Goal: Task Accomplishment & Management: Manage account settings

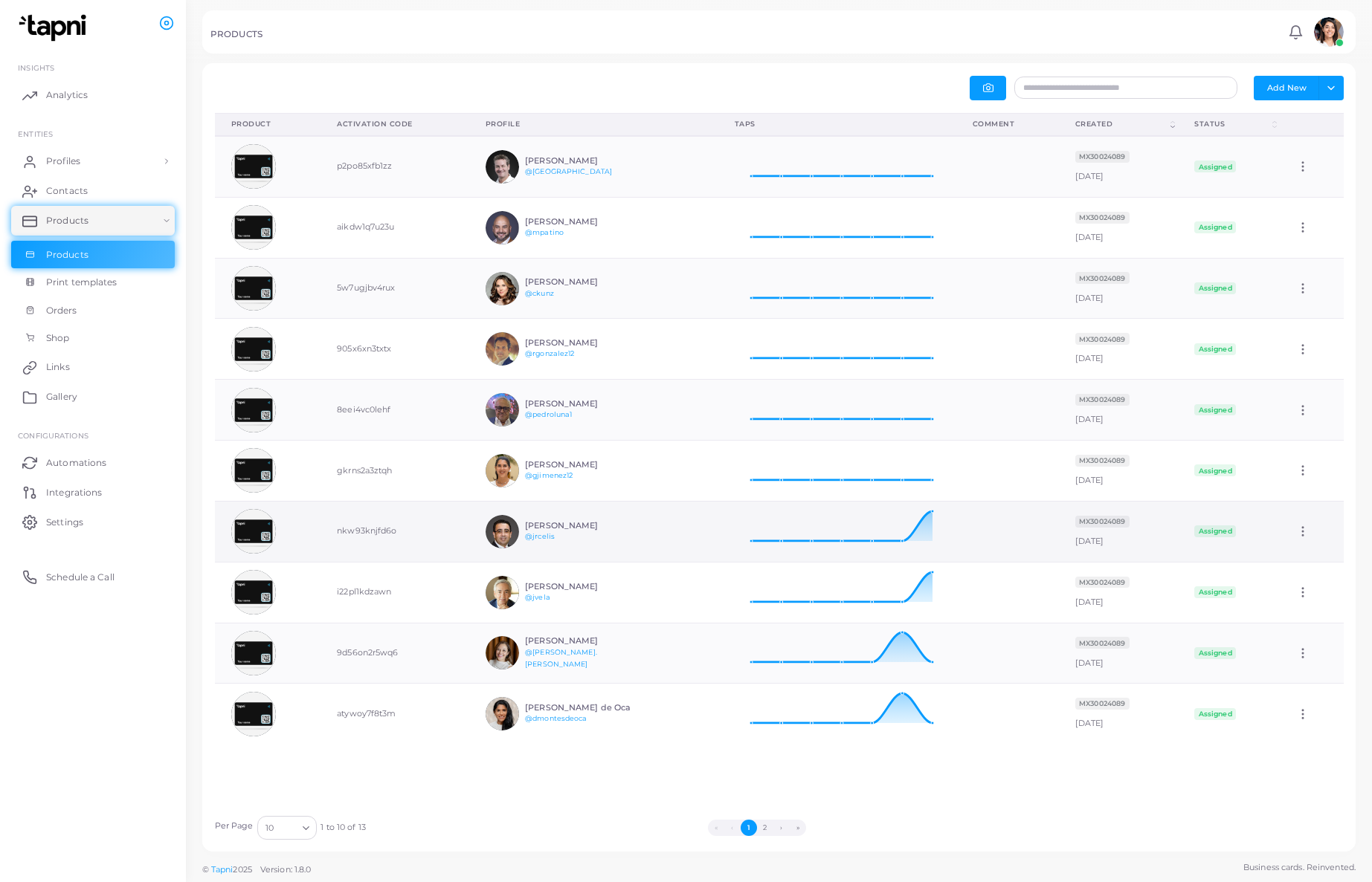
click at [569, 534] on div "[PERSON_NAME]" at bounding box center [580, 531] width 109 height 21
click at [1307, 535] on icon at bounding box center [1303, 531] width 13 height 13
click at [1303, 553] on span "Edit" at bounding box center [1310, 553] width 16 height 12
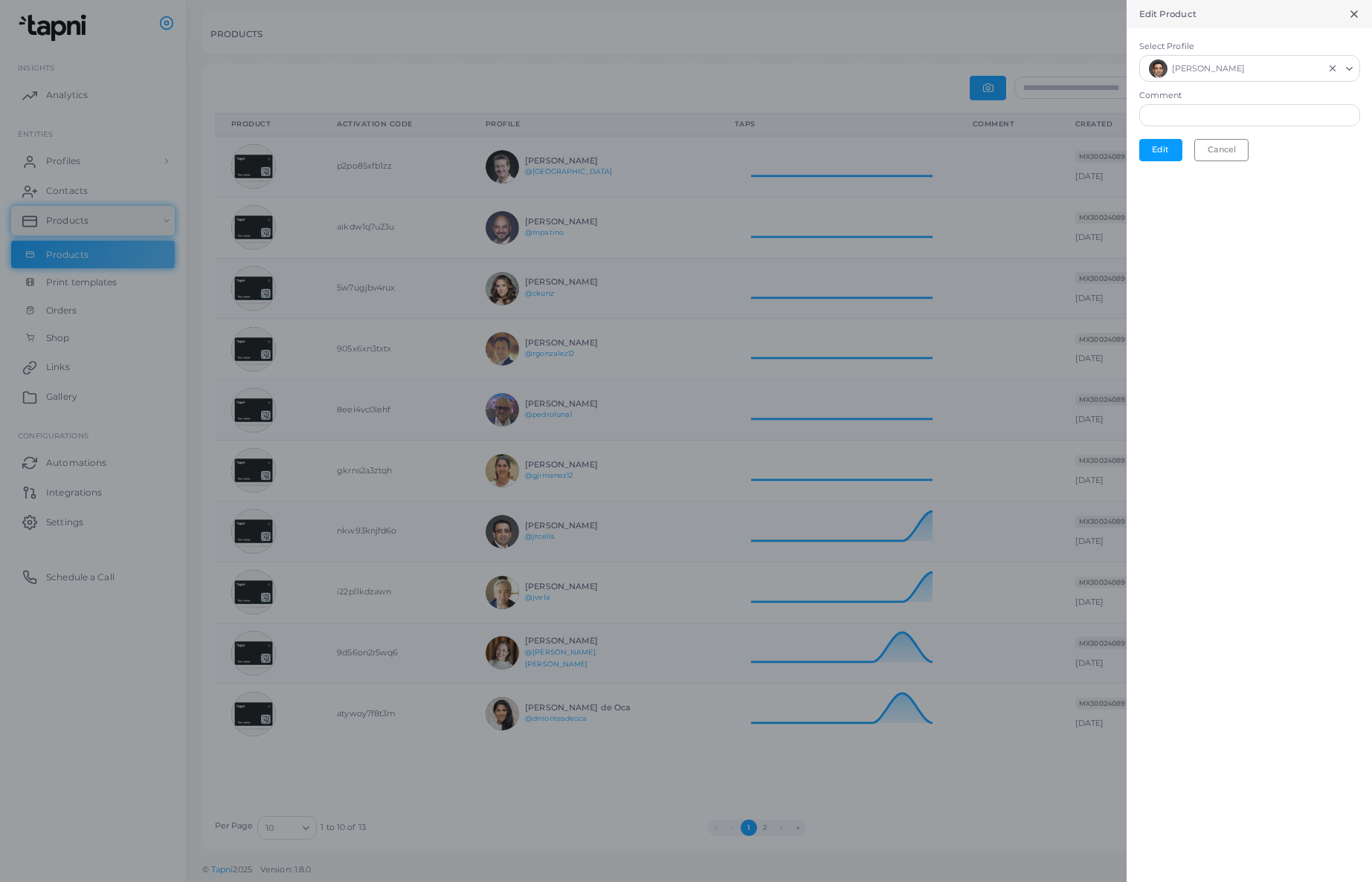
scroll to position [1, 1]
click at [1350, 71] on icon "Search for option" at bounding box center [1349, 68] width 11 height 11
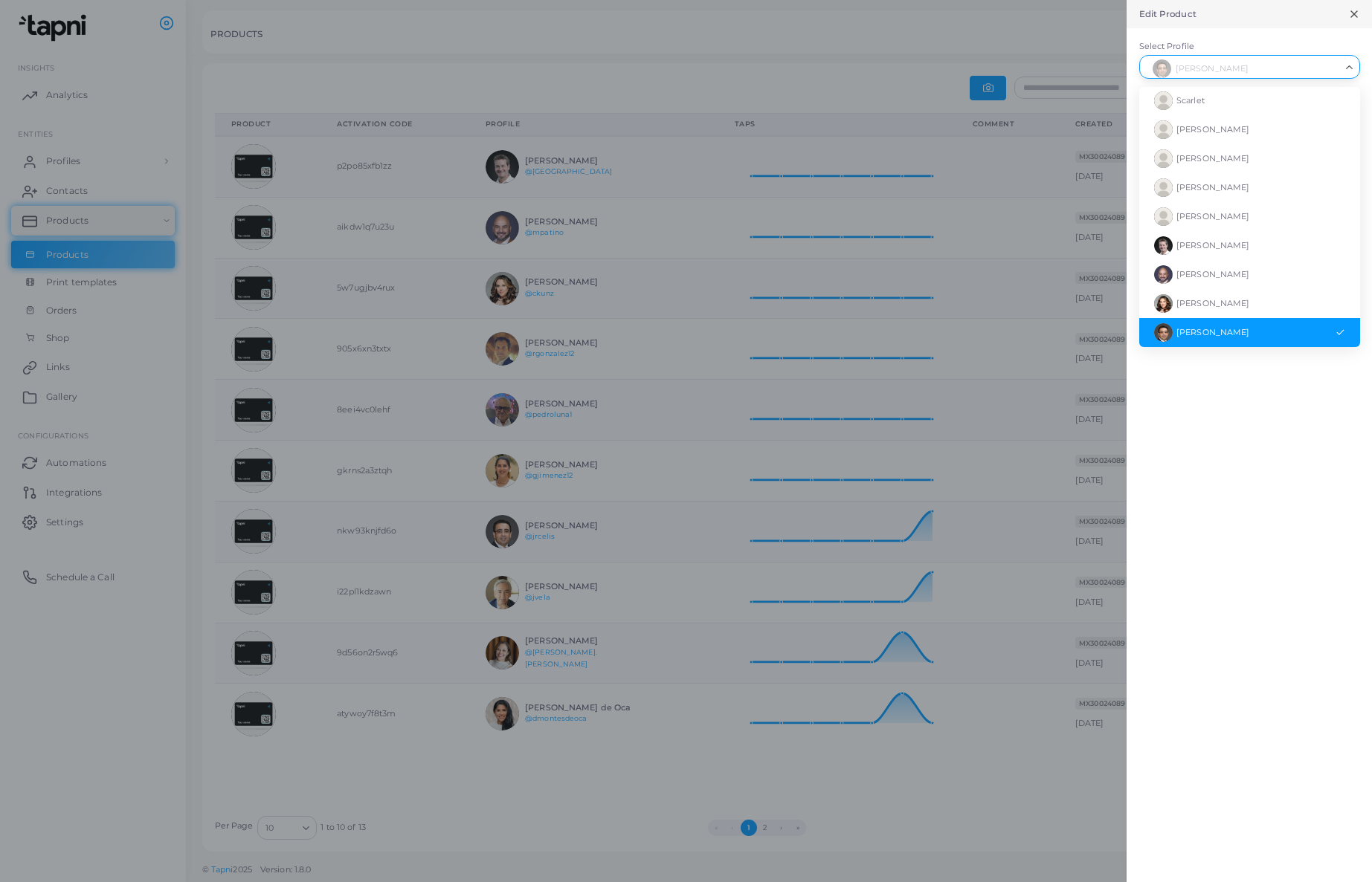
scroll to position [58, 0]
click at [1278, 441] on div "Edit Product Select Profile [PERSON_NAME] Loading... [PERSON_NAME] Scarlet [PER…" at bounding box center [1249, 441] width 245 height 882
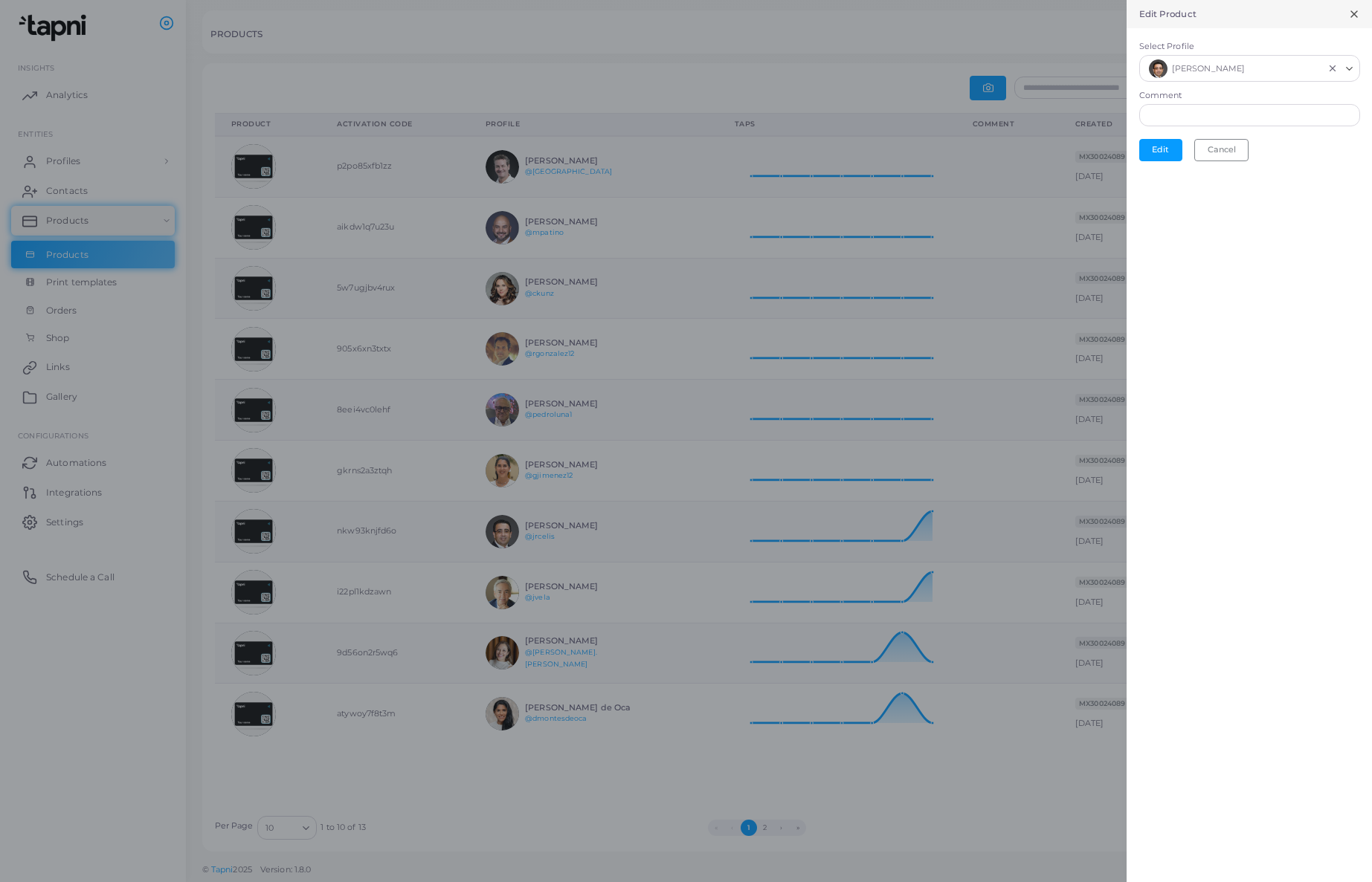
click at [1354, 12] on icon at bounding box center [1353, 14] width 12 height 12
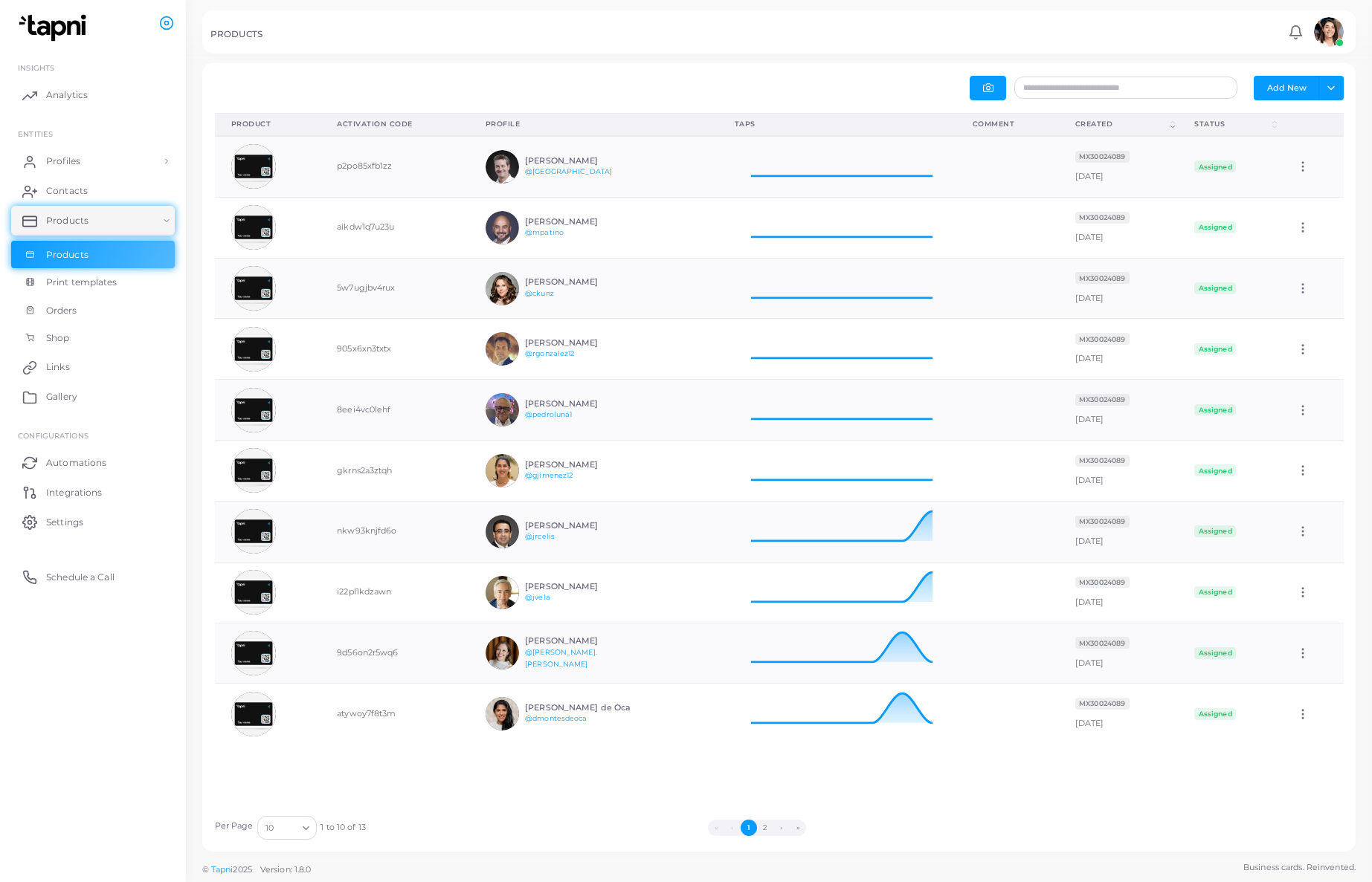
scroll to position [1, 1]
click at [91, 164] on link "Profiles" at bounding box center [93, 161] width 164 height 30
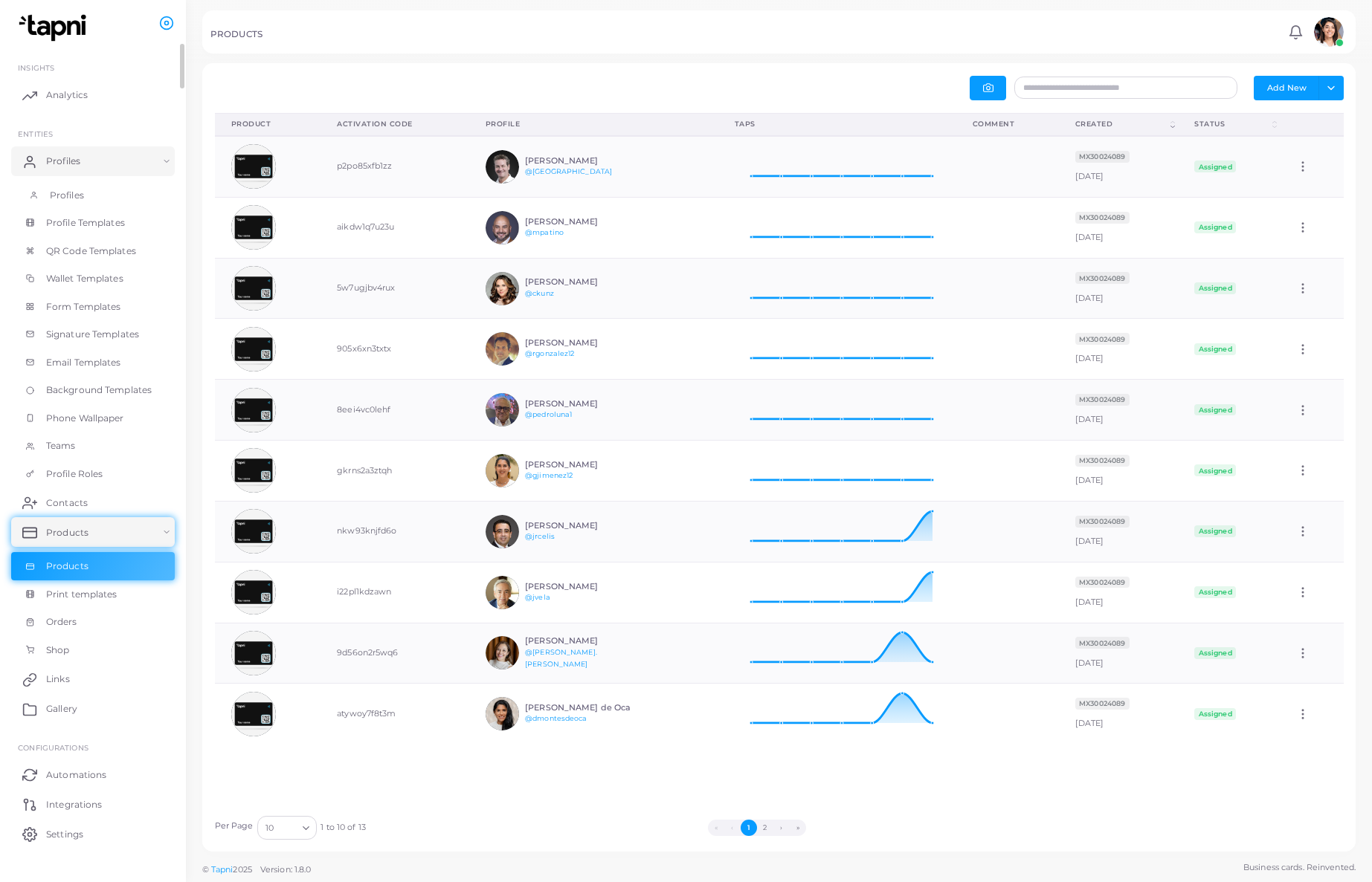
click at [76, 197] on span "Profiles" at bounding box center [67, 195] width 34 height 13
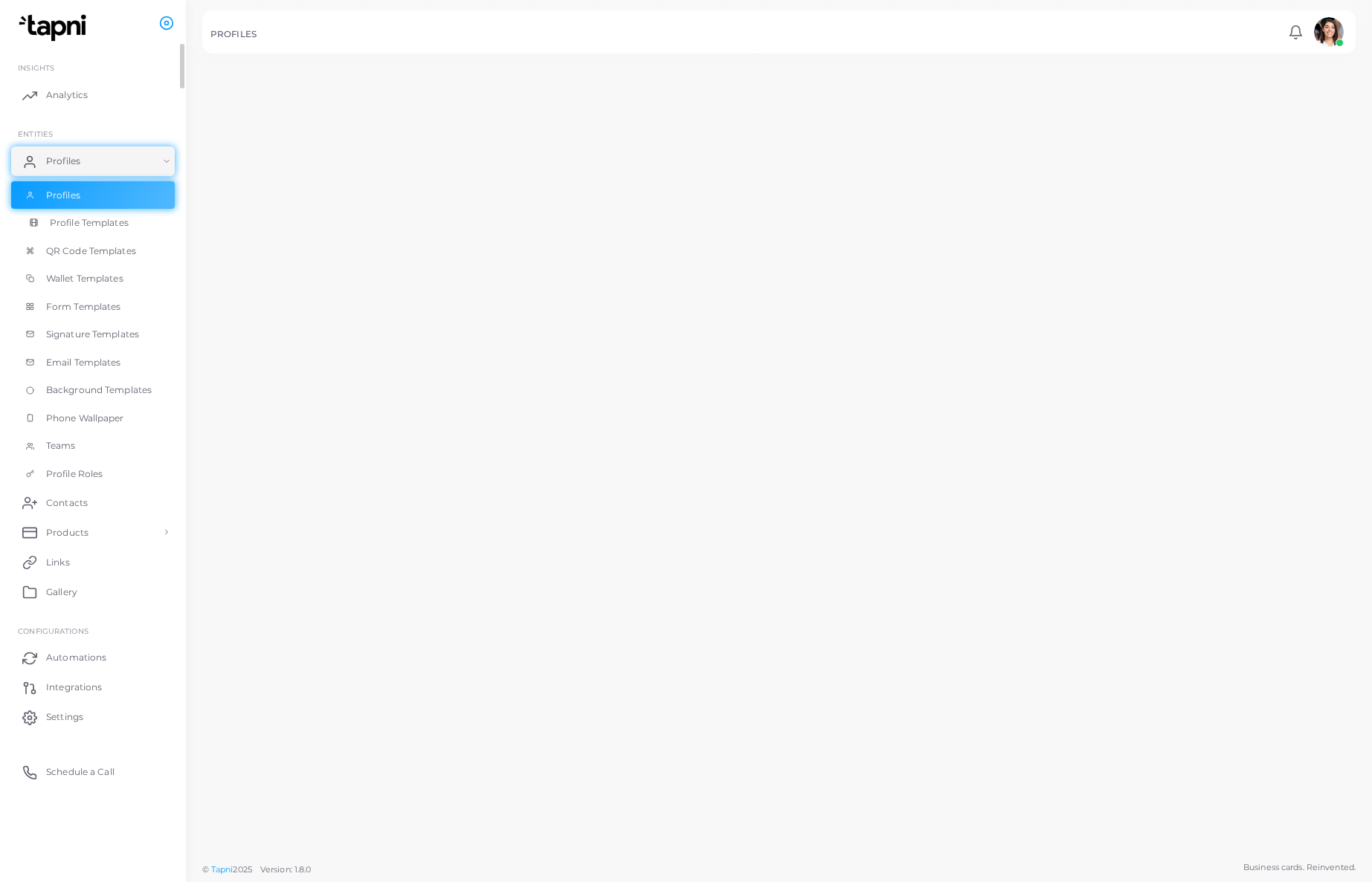
click at [66, 223] on div "PROFILES Notifications 0 New Mark All As Read ([EMAIL_ADDRESS][DOMAIN_NAME]) Lo…" at bounding box center [686, 441] width 1372 height 882
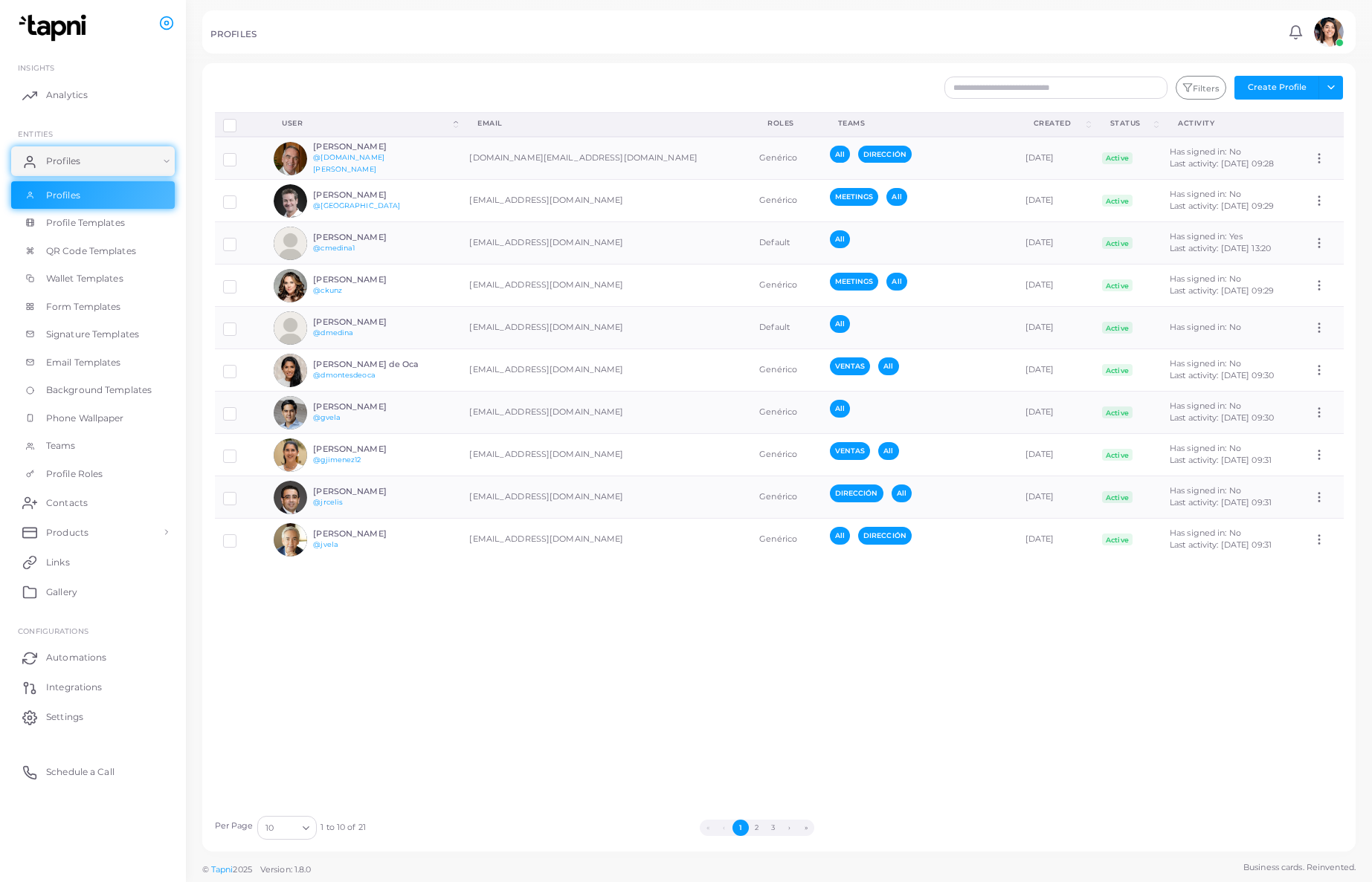
drag, startPoint x: 380, startPoint y: 752, endPoint x: 331, endPoint y: 732, distance: 52.9
click at [371, 750] on div "Disconnect Profiles Delete Profile Show Selections Download QRs User (Click to …" at bounding box center [779, 460] width 1145 height 696
click at [60, 716] on span "Settings" at bounding box center [69, 717] width 37 height 13
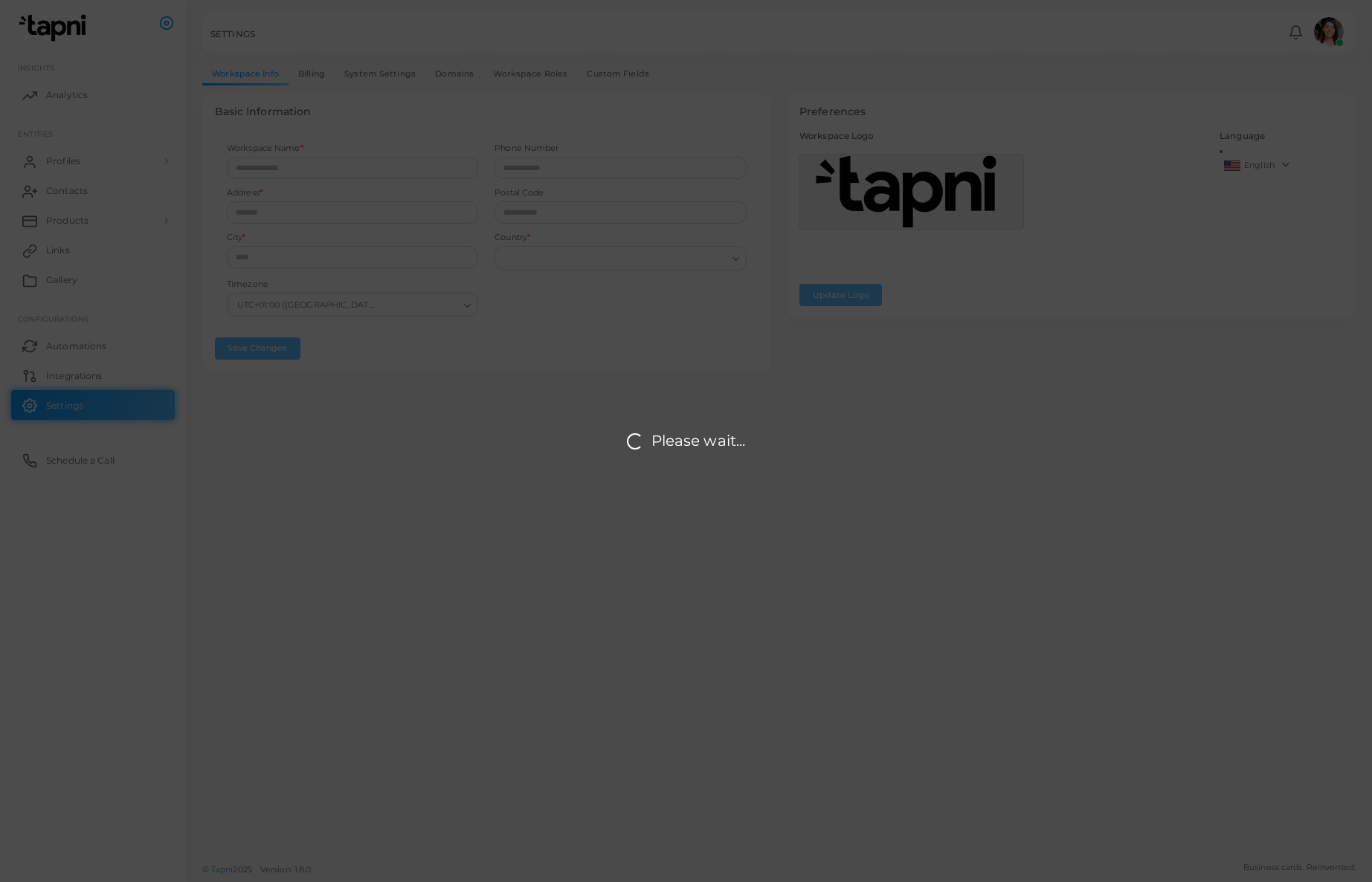
type input "**********"
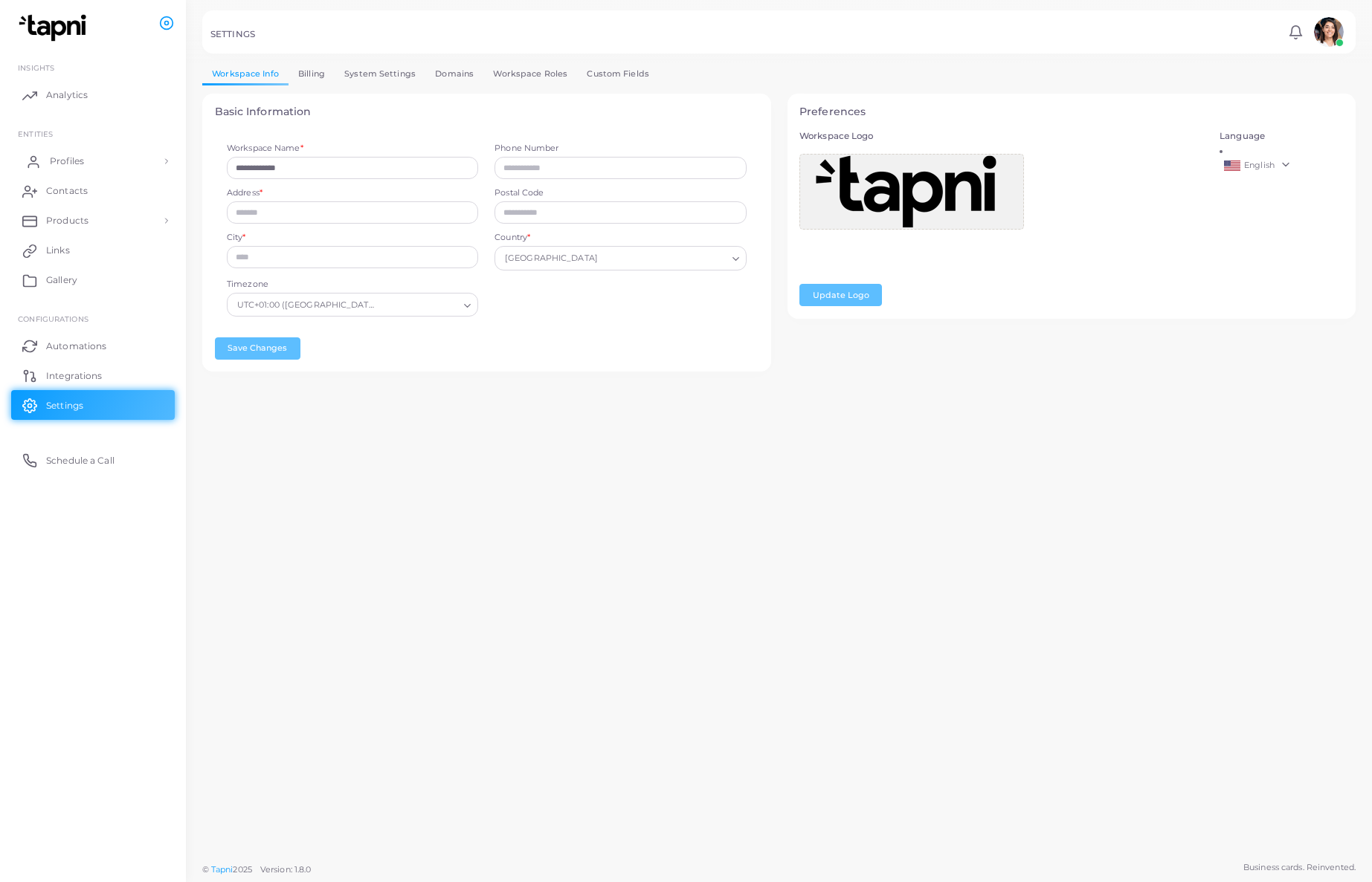
click at [58, 156] on span "Profiles" at bounding box center [67, 161] width 34 height 13
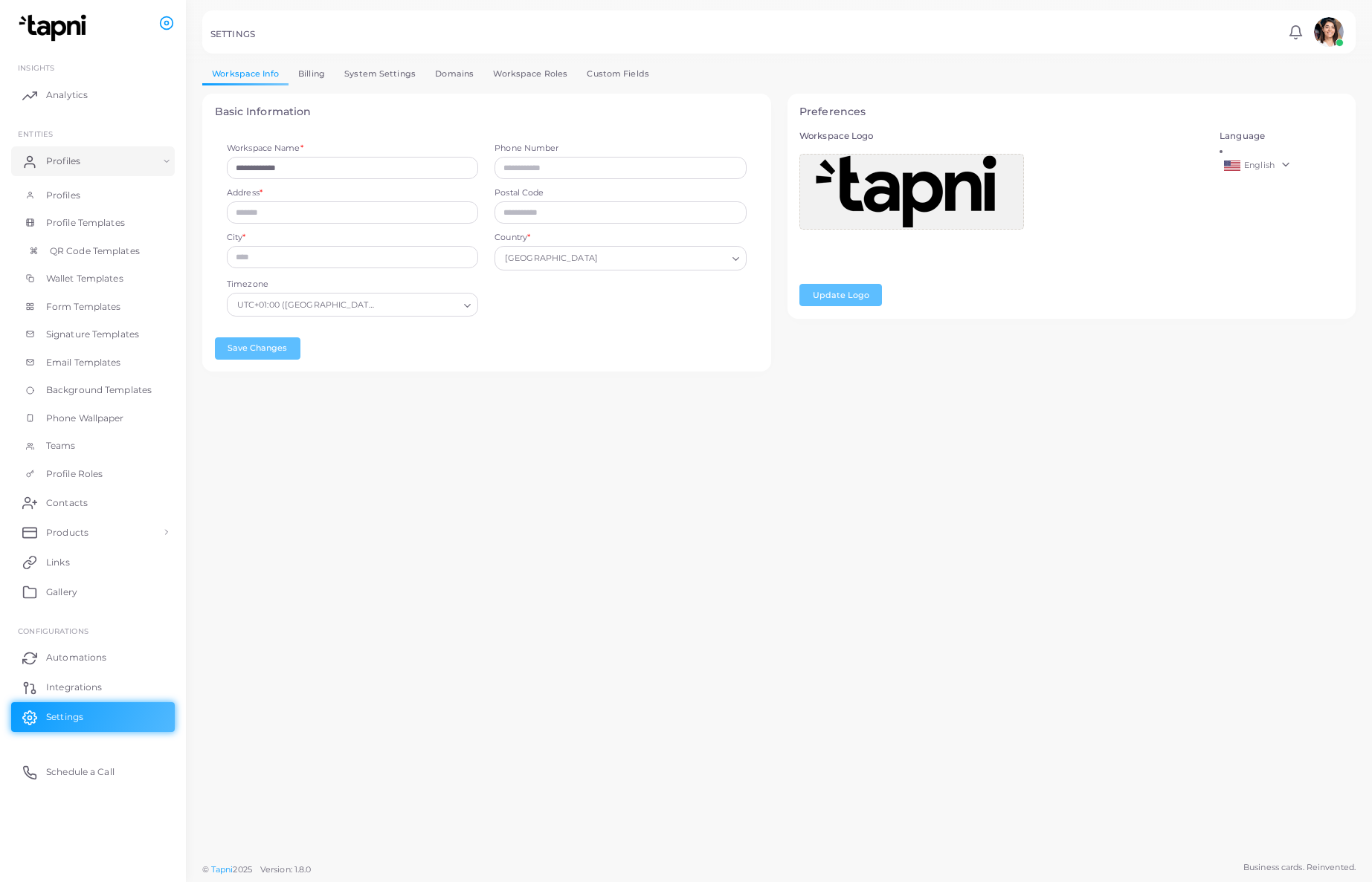
click at [73, 244] on span "QR Code Templates" at bounding box center [94, 251] width 90 height 13
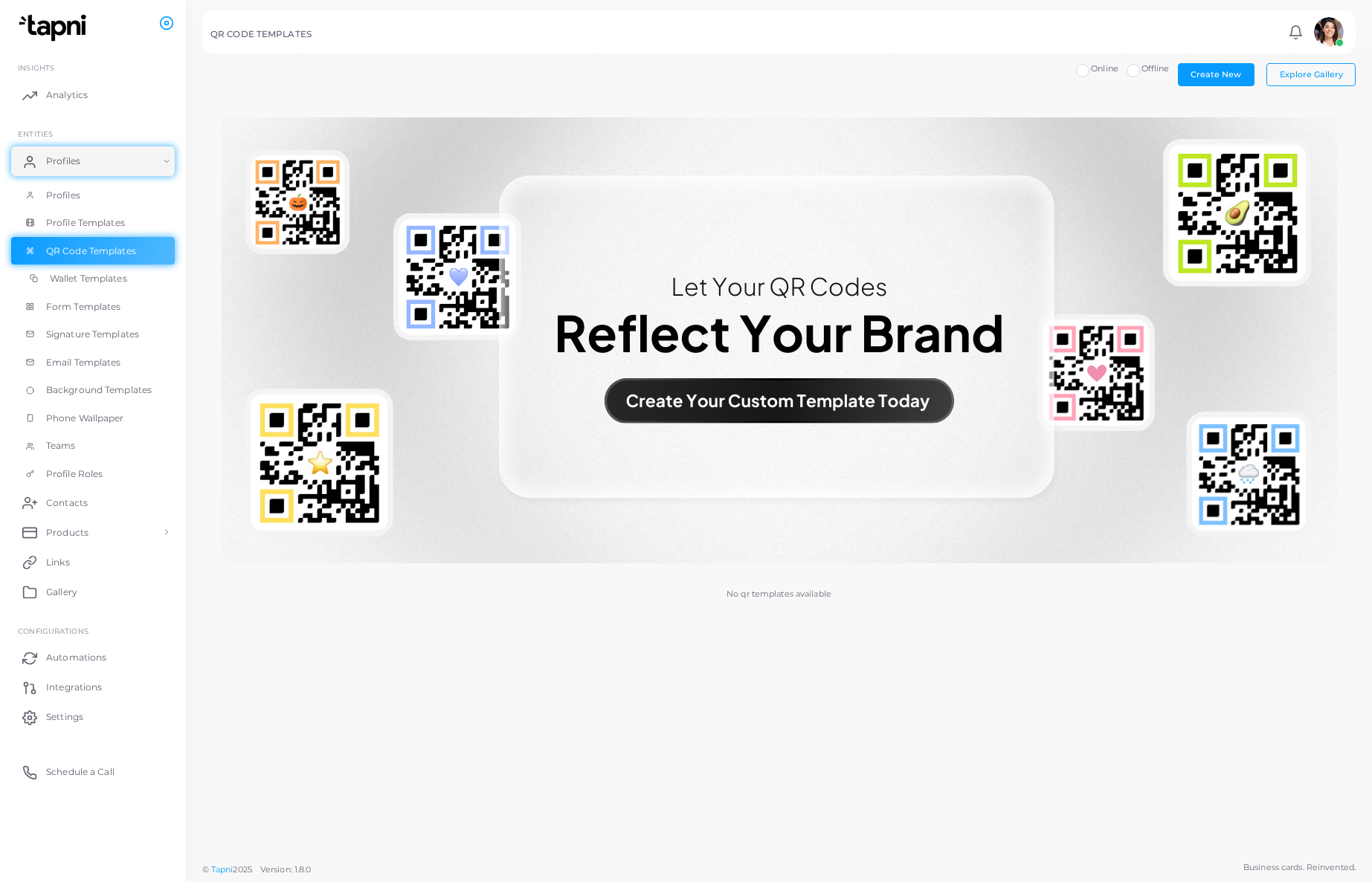
click at [57, 283] on span "Wallet Templates" at bounding box center [89, 279] width 78 height 13
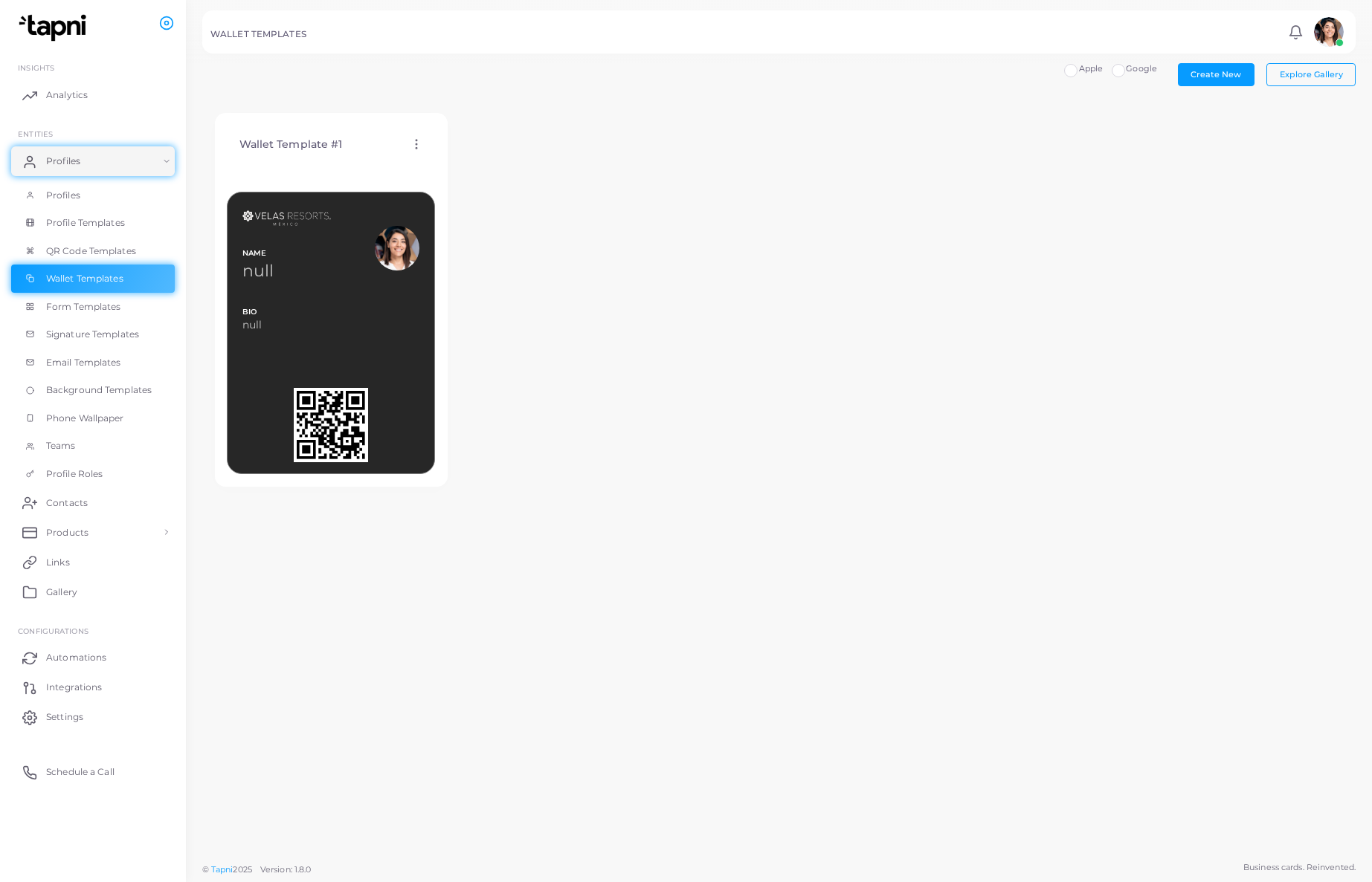
click at [1335, 40] on span at bounding box center [1339, 43] width 8 height 8
